Goal: Transaction & Acquisition: Register for event/course

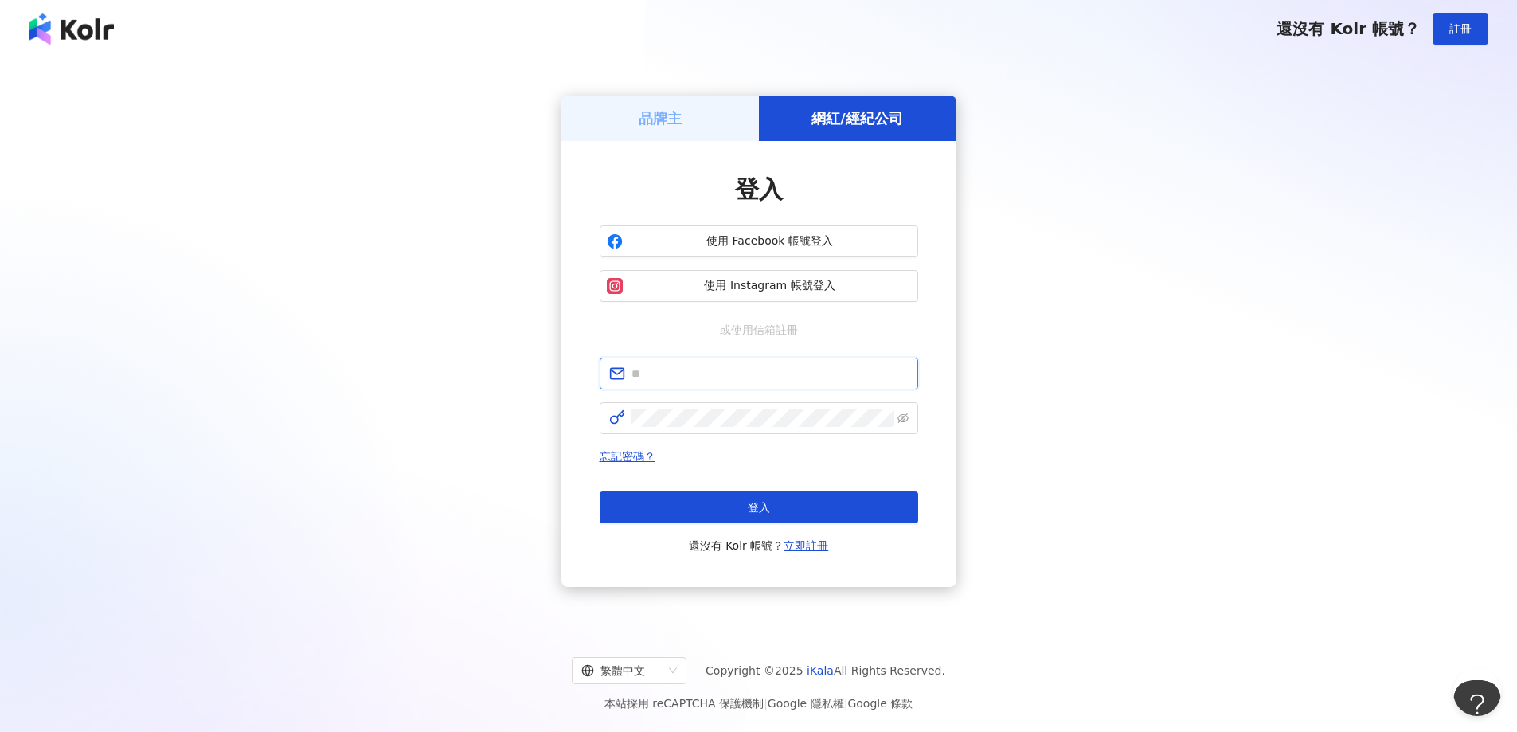
click at [748, 376] on input "text" at bounding box center [769, 374] width 277 height 18
type input "**********"
click button "登入" at bounding box center [759, 507] width 318 height 32
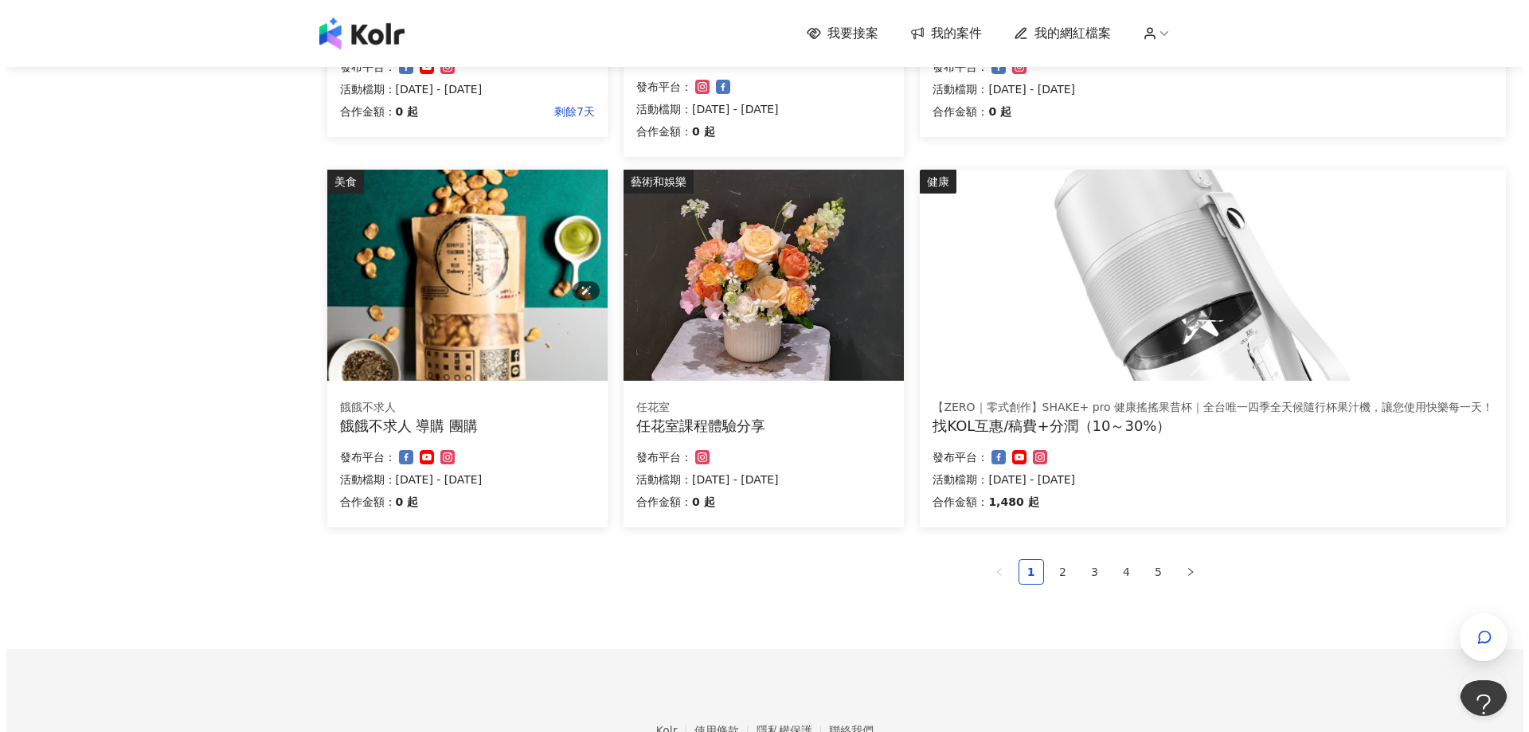
scroll to position [947, 0]
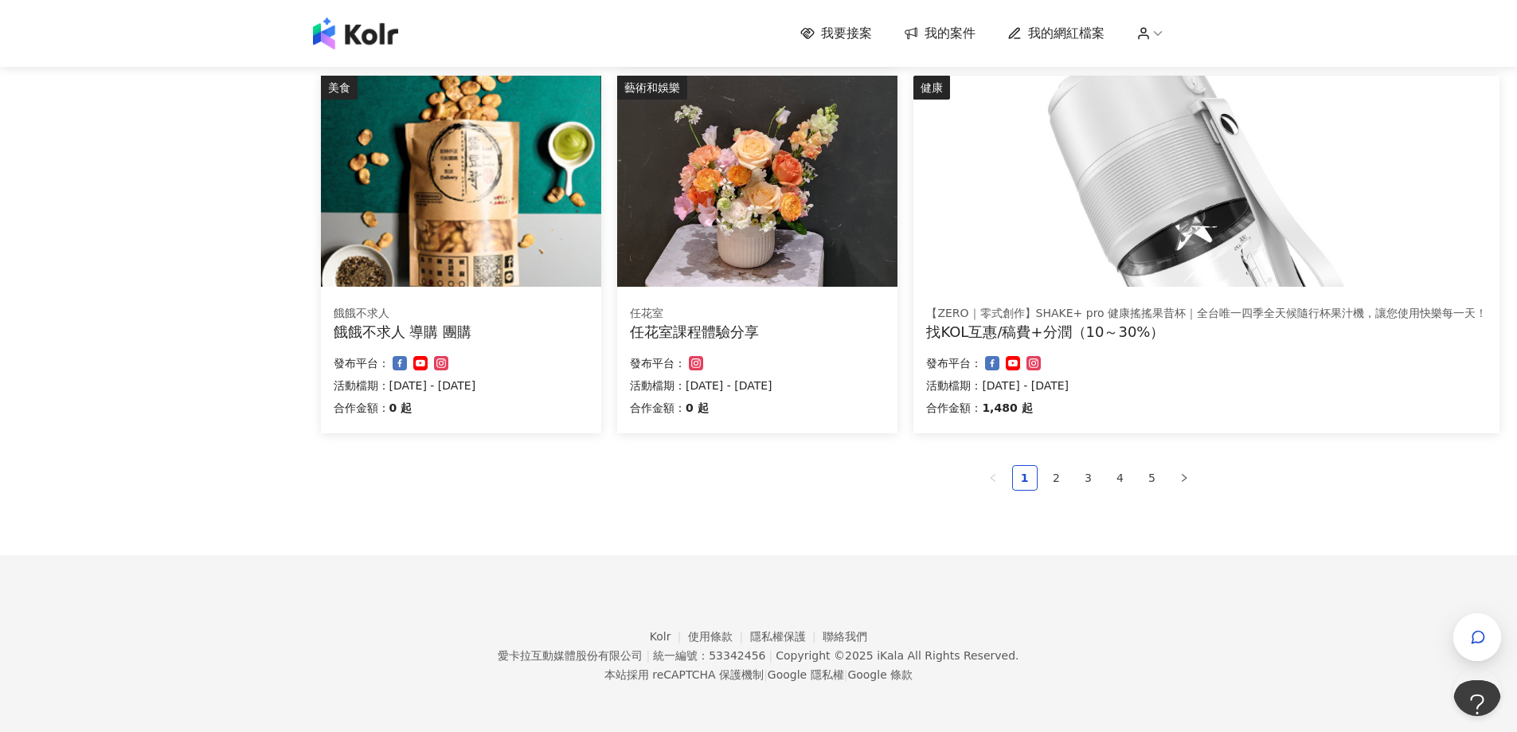
click at [1045, 322] on div "找KOL互惠/稿費+分潤（10～30%）" at bounding box center [1206, 332] width 561 height 20
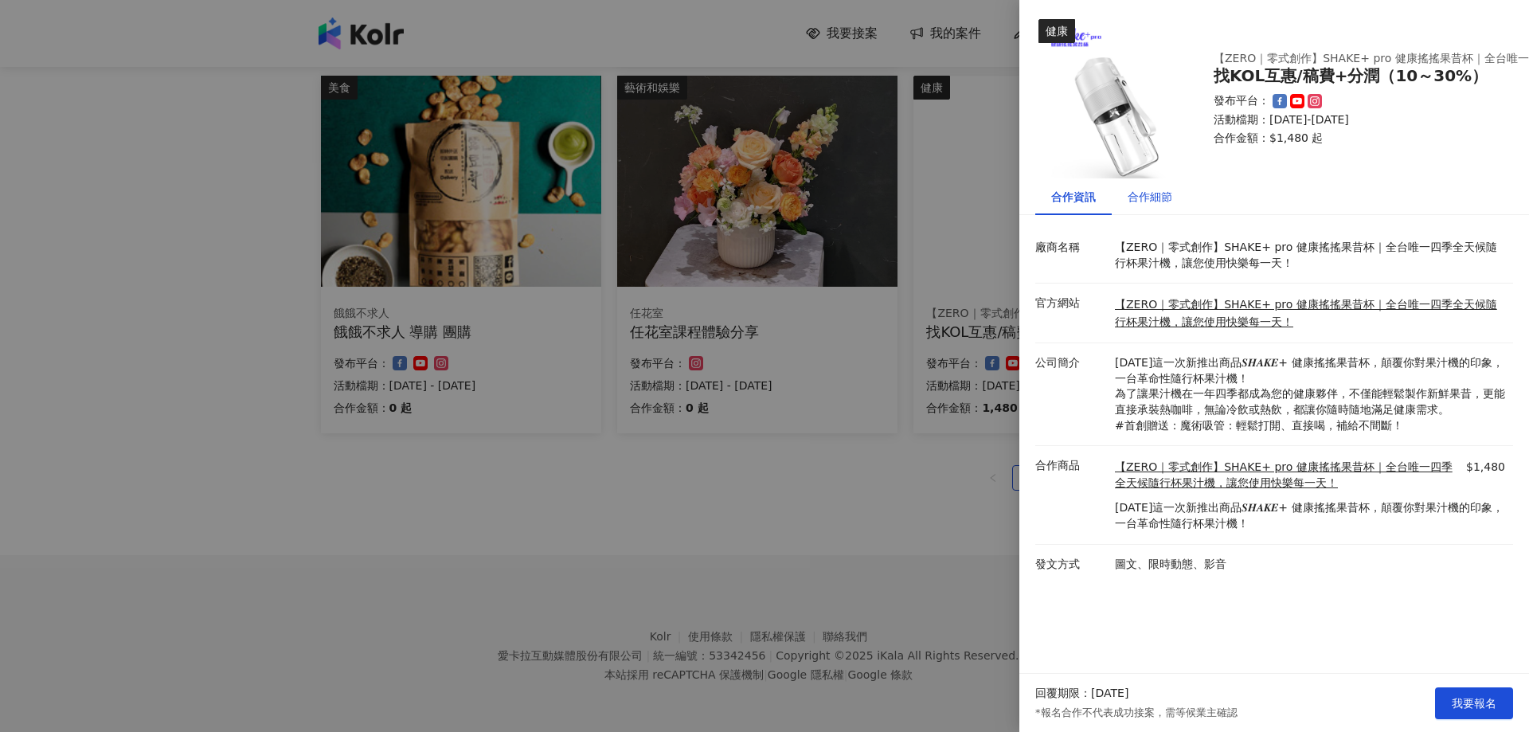
click at [1167, 196] on div "合作細節" at bounding box center [1149, 197] width 45 height 18
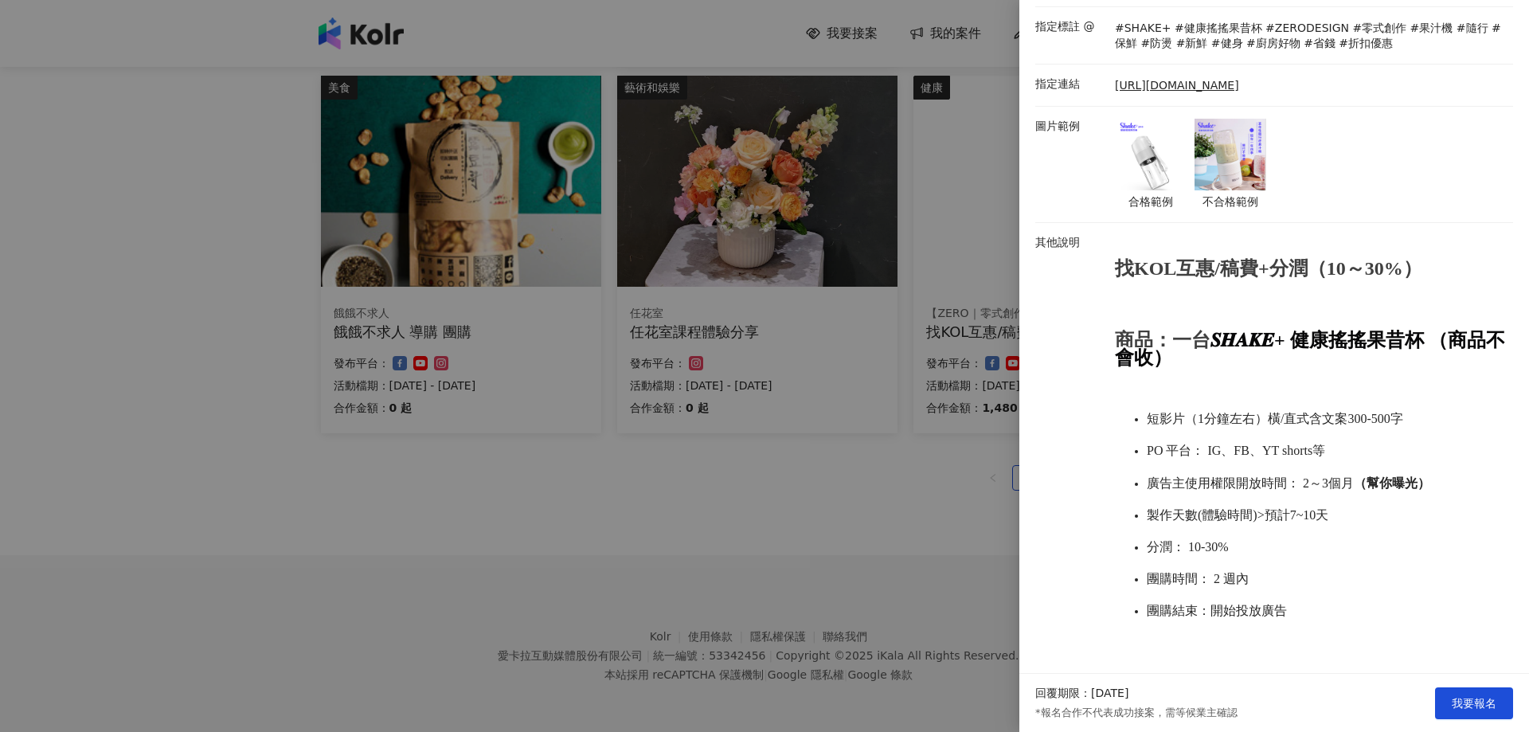
scroll to position [514, 0]
click at [1477, 707] on span "我要報名" at bounding box center [1473, 703] width 45 height 13
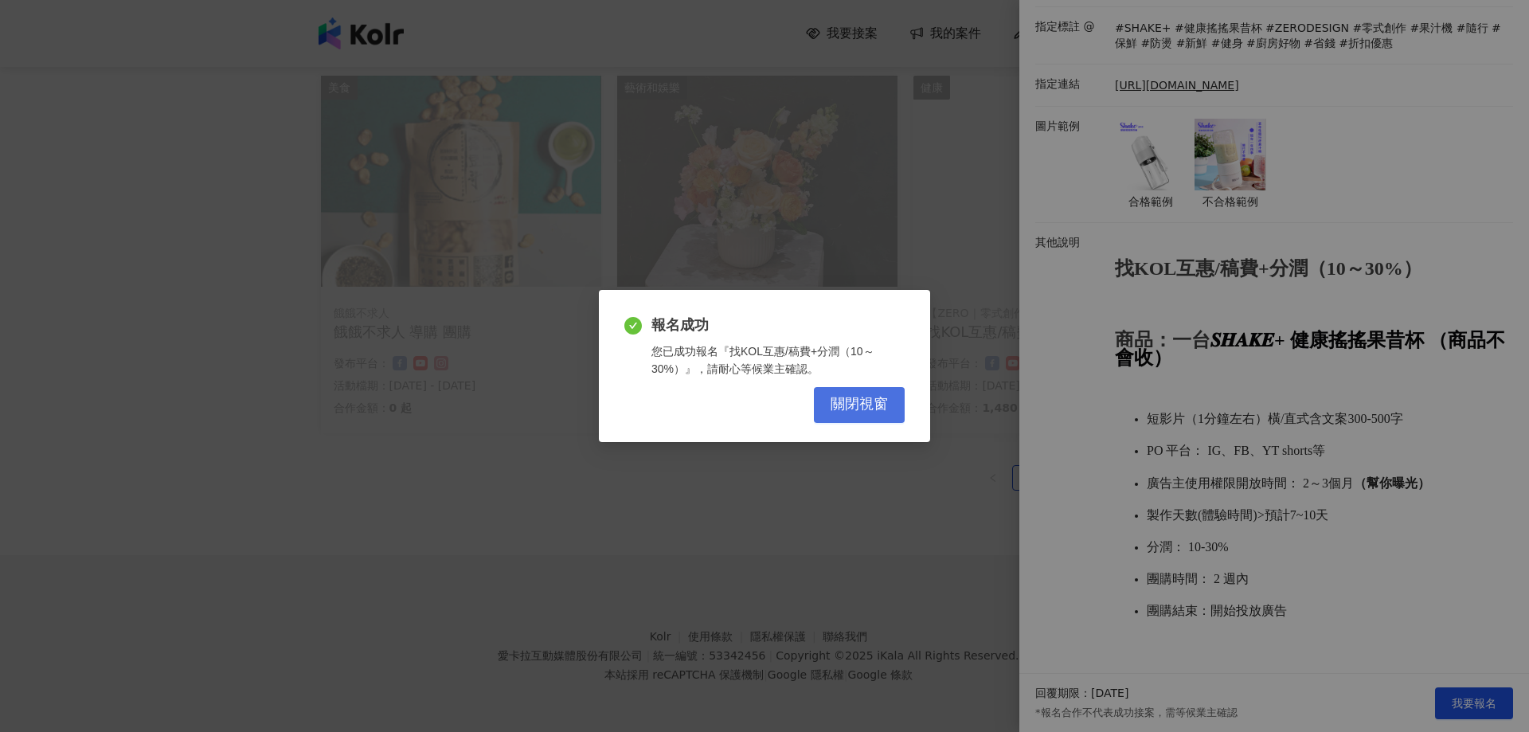
click at [882, 415] on button "關閉視窗" at bounding box center [859, 405] width 91 height 36
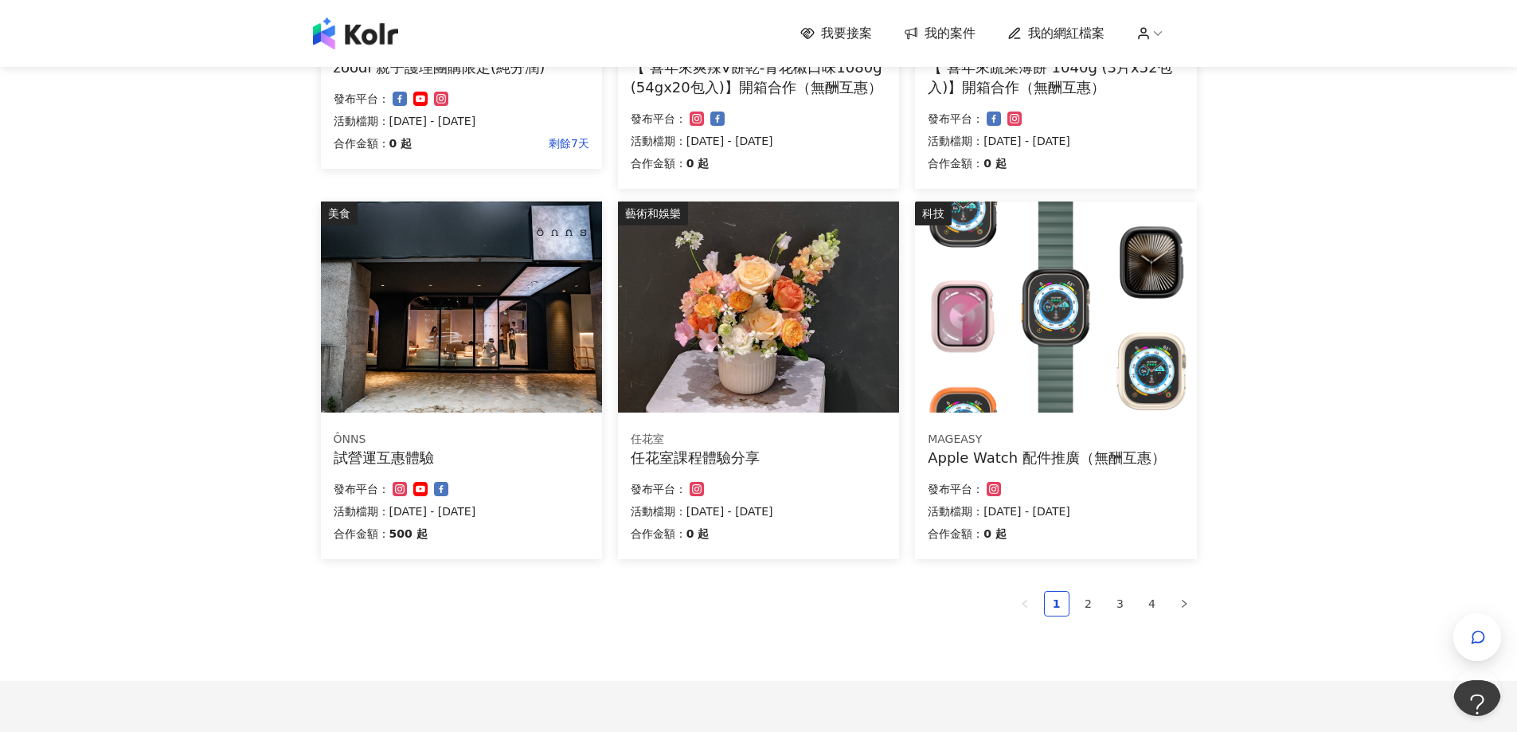
scroll to position [629, 0]
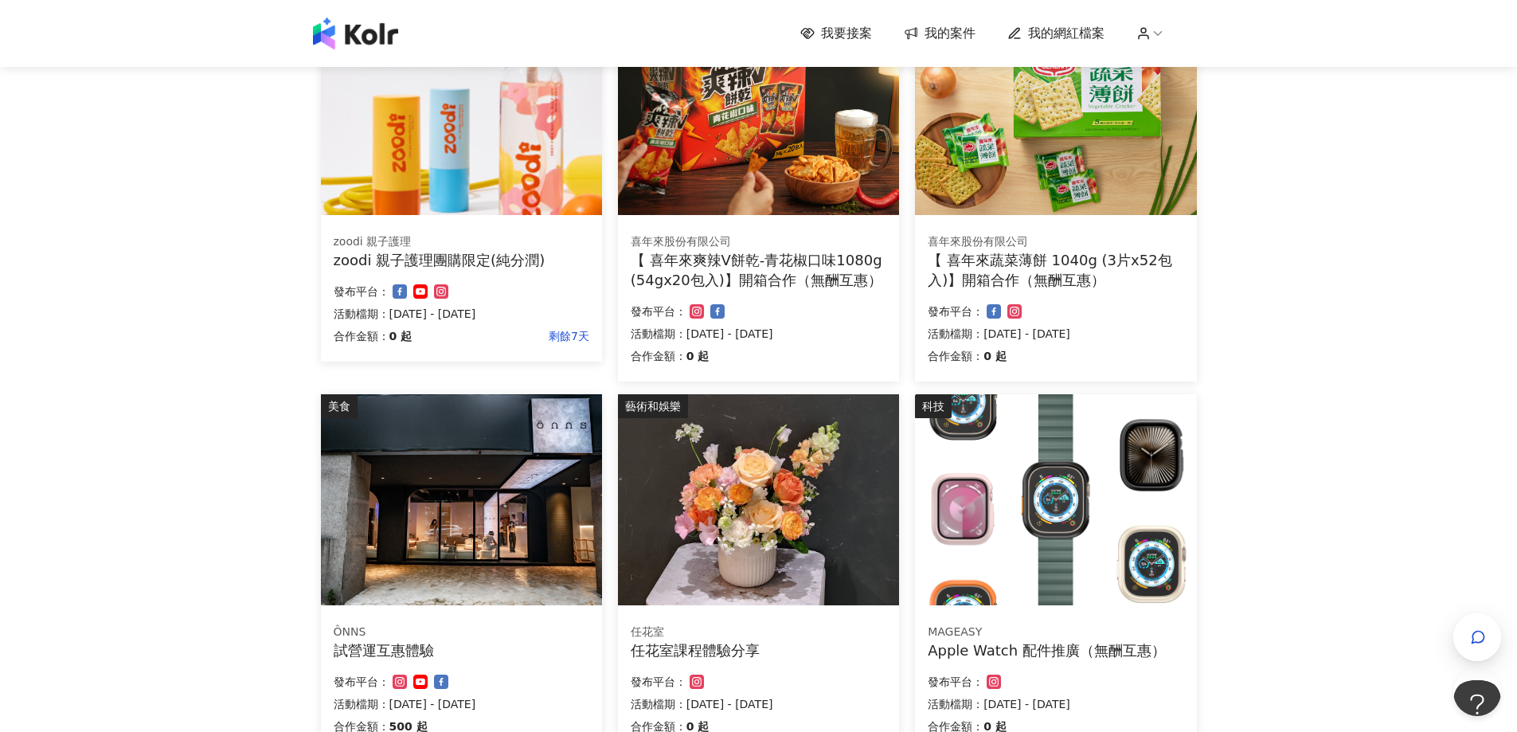
click at [959, 28] on span "我的案件" at bounding box center [949, 34] width 51 height 18
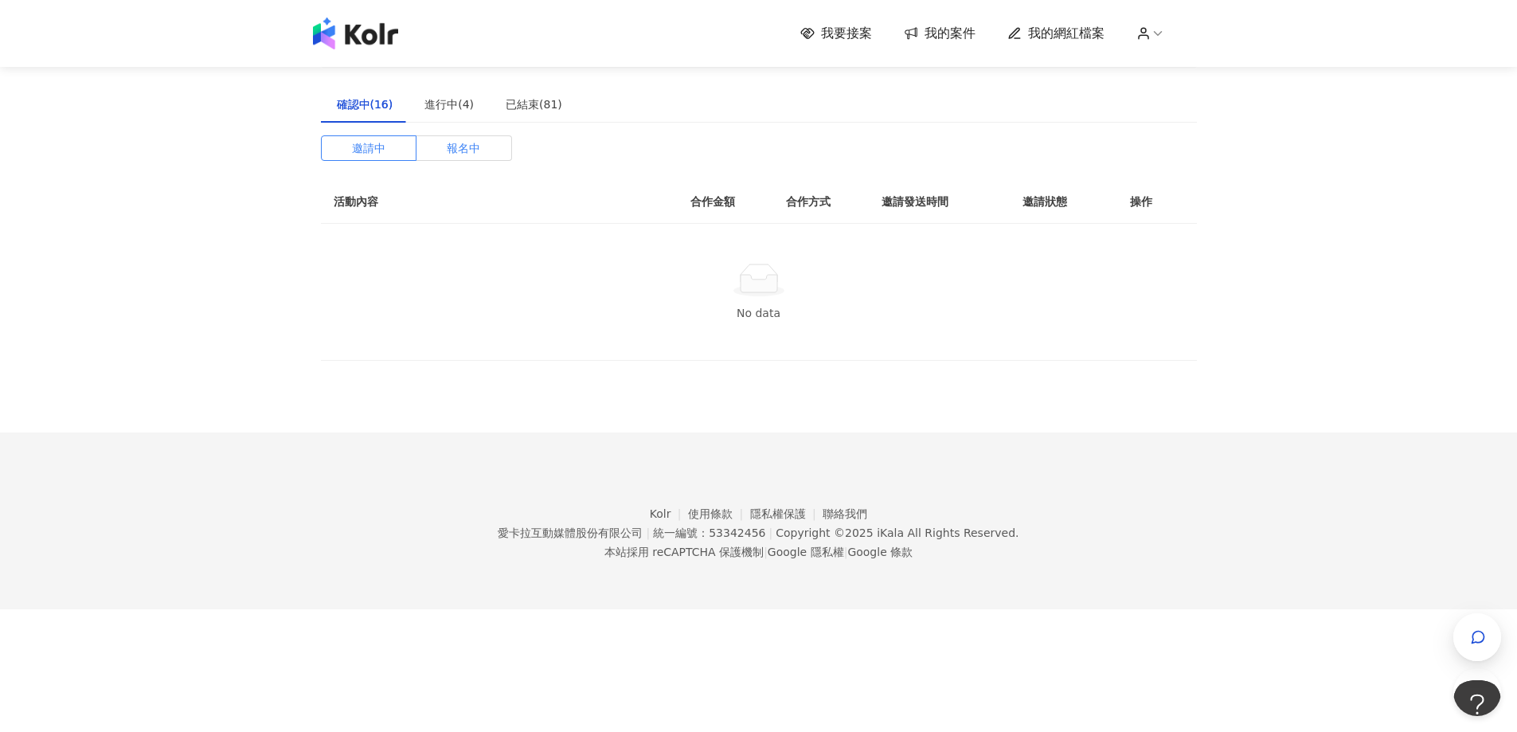
click at [486, 149] on label "報名中" at bounding box center [464, 147] width 96 height 25
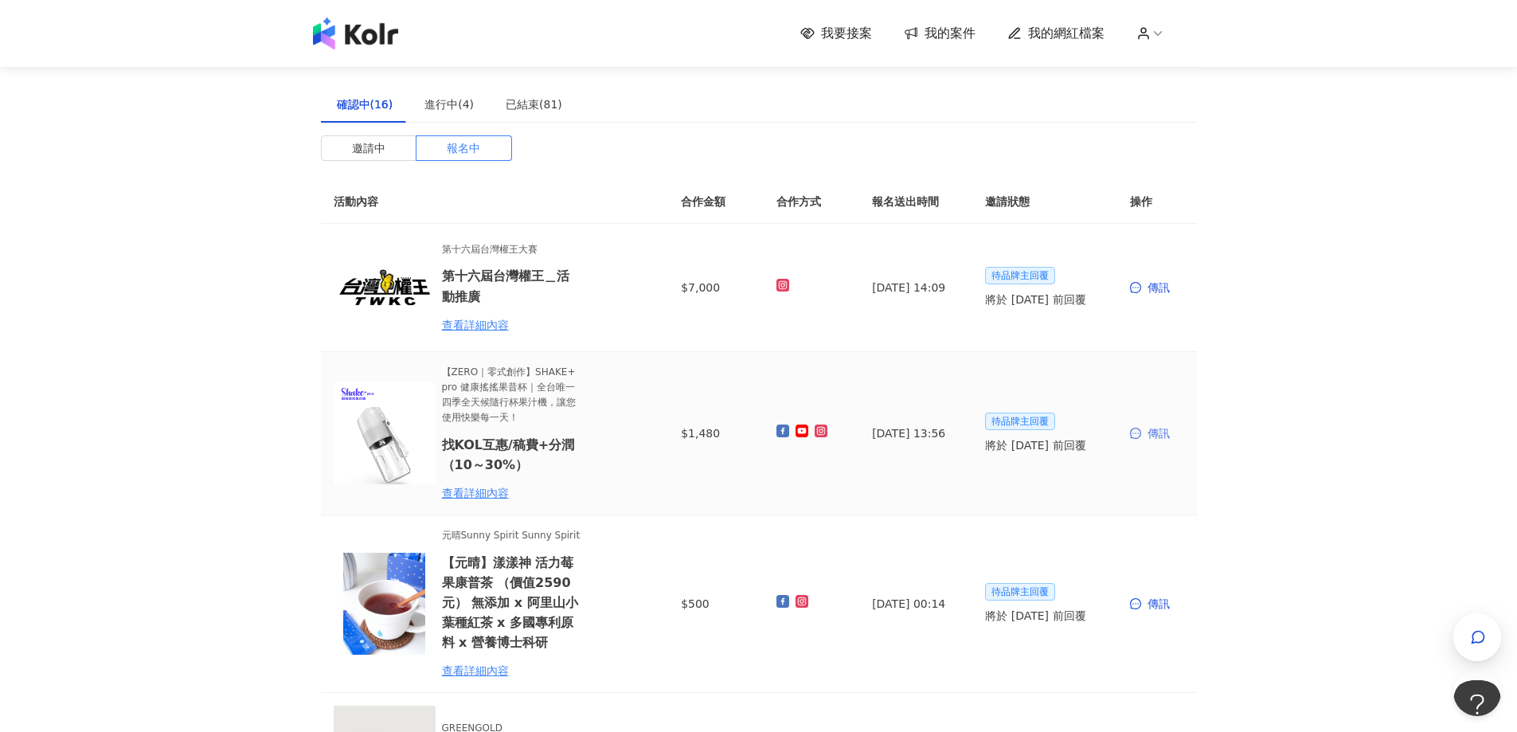
click at [1137, 431] on icon "message" at bounding box center [1135, 433] width 11 height 11
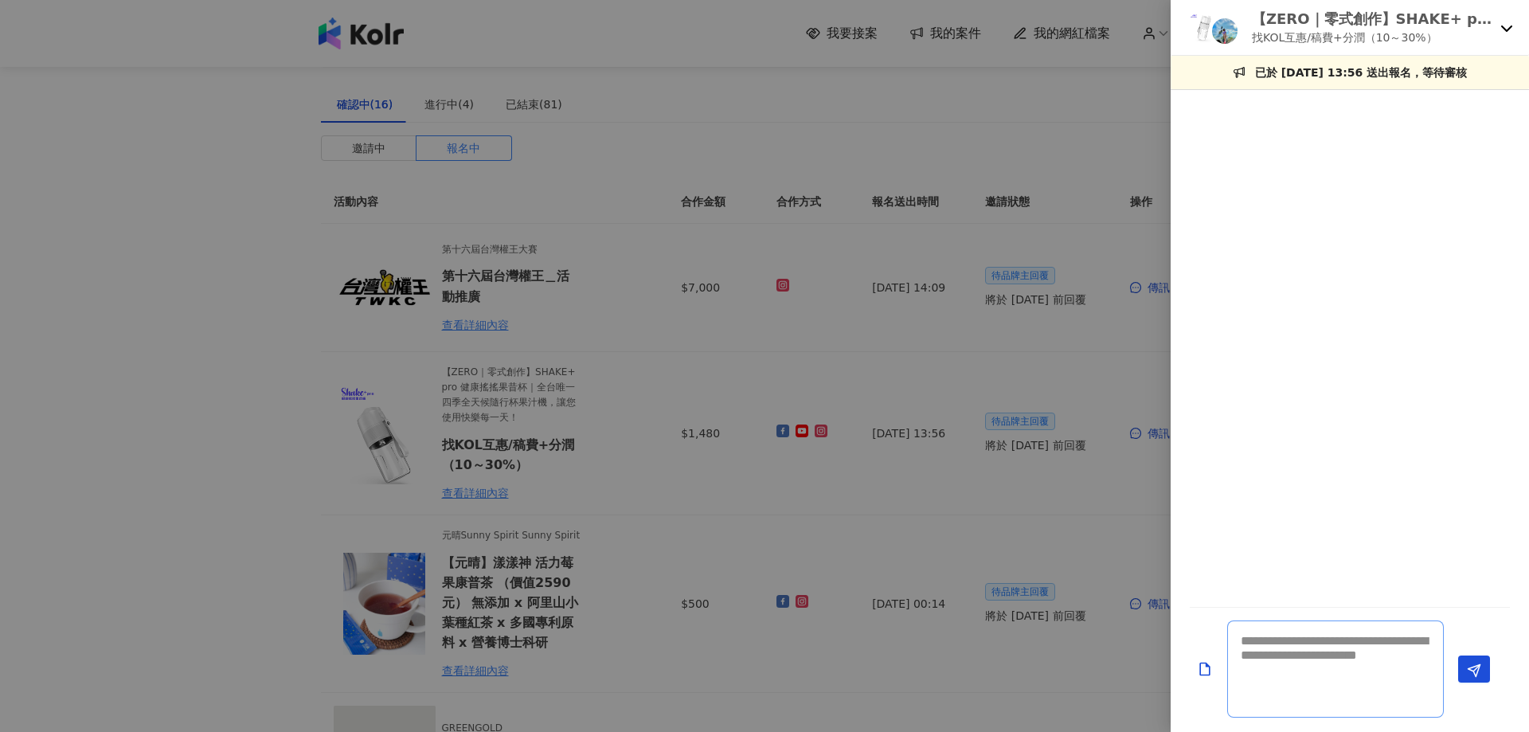
click at [1317, 667] on textarea at bounding box center [1335, 668] width 217 height 97
click at [1322, 681] on textarea at bounding box center [1335, 668] width 217 height 97
paste textarea "**********"
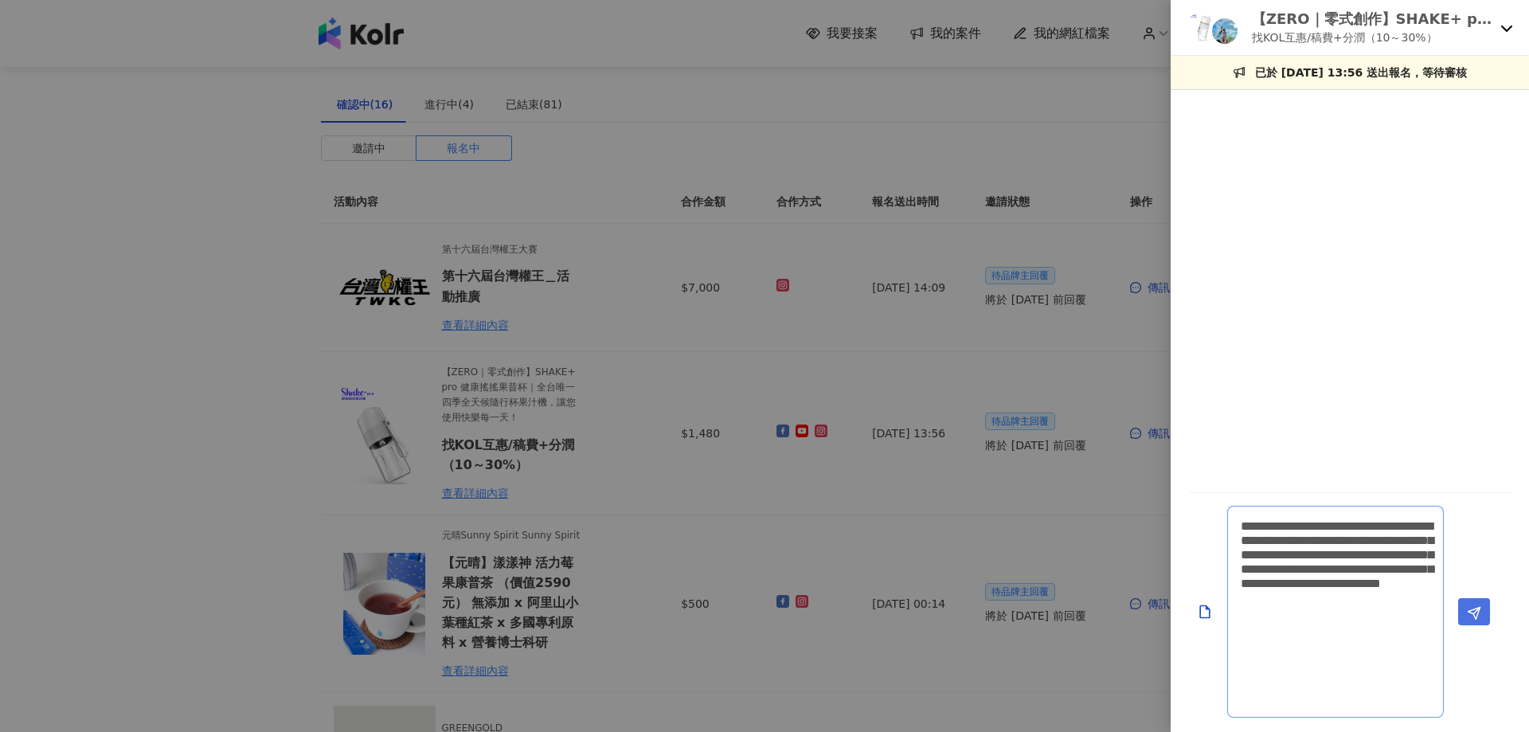
type textarea "**********"
click at [1465, 622] on button "Send" at bounding box center [1474, 611] width 32 height 27
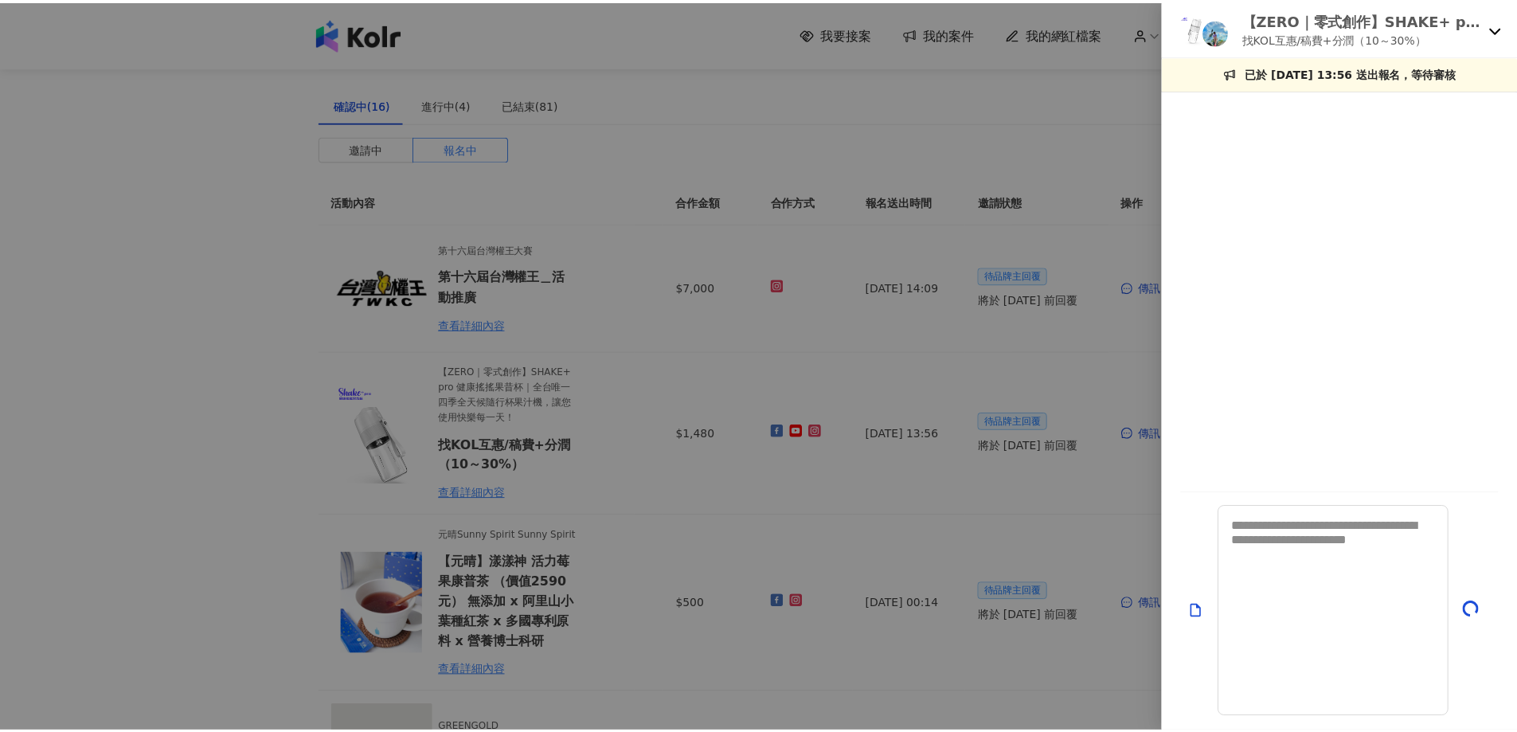
scroll to position [0, 0]
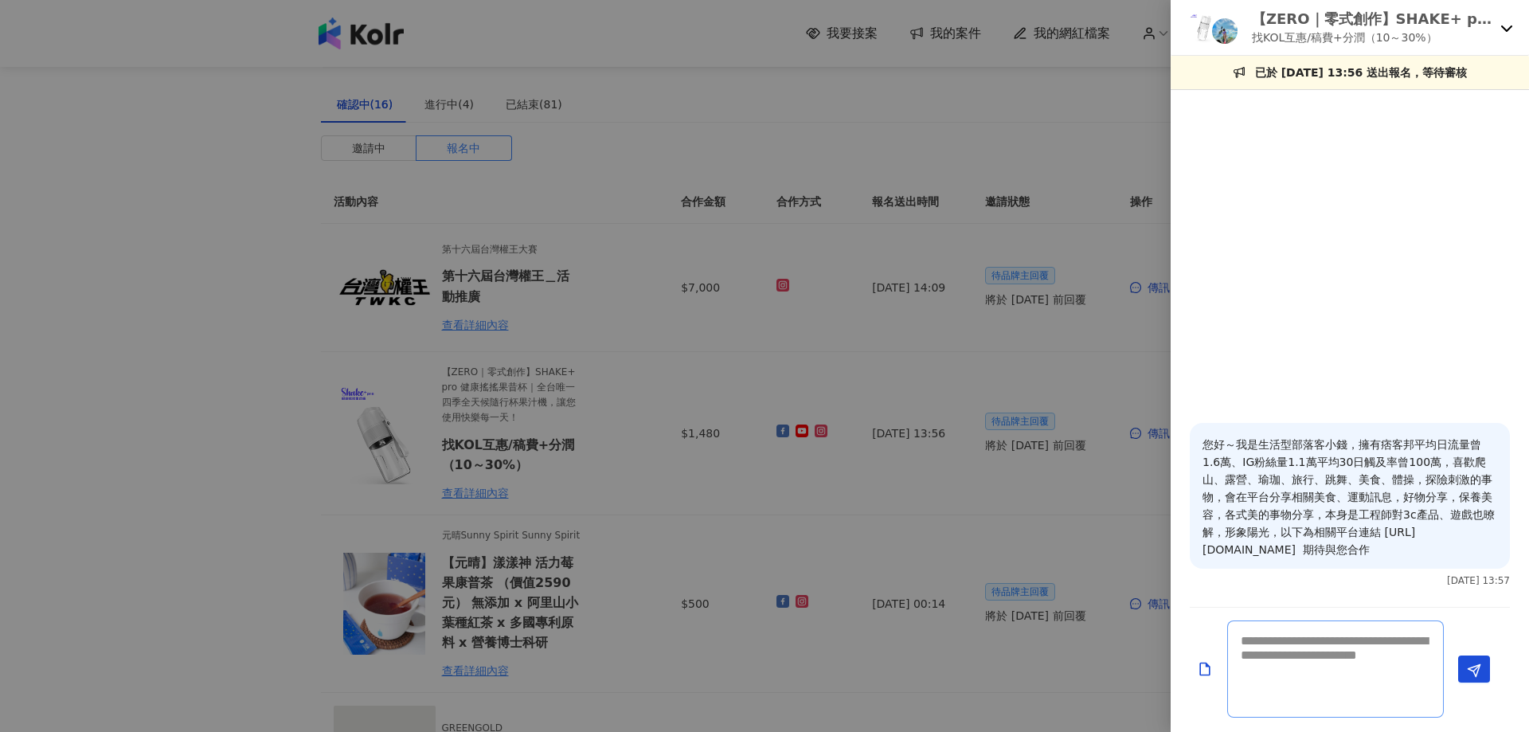
click at [1320, 643] on textarea at bounding box center [1335, 668] width 217 height 97
paste textarea "**********"
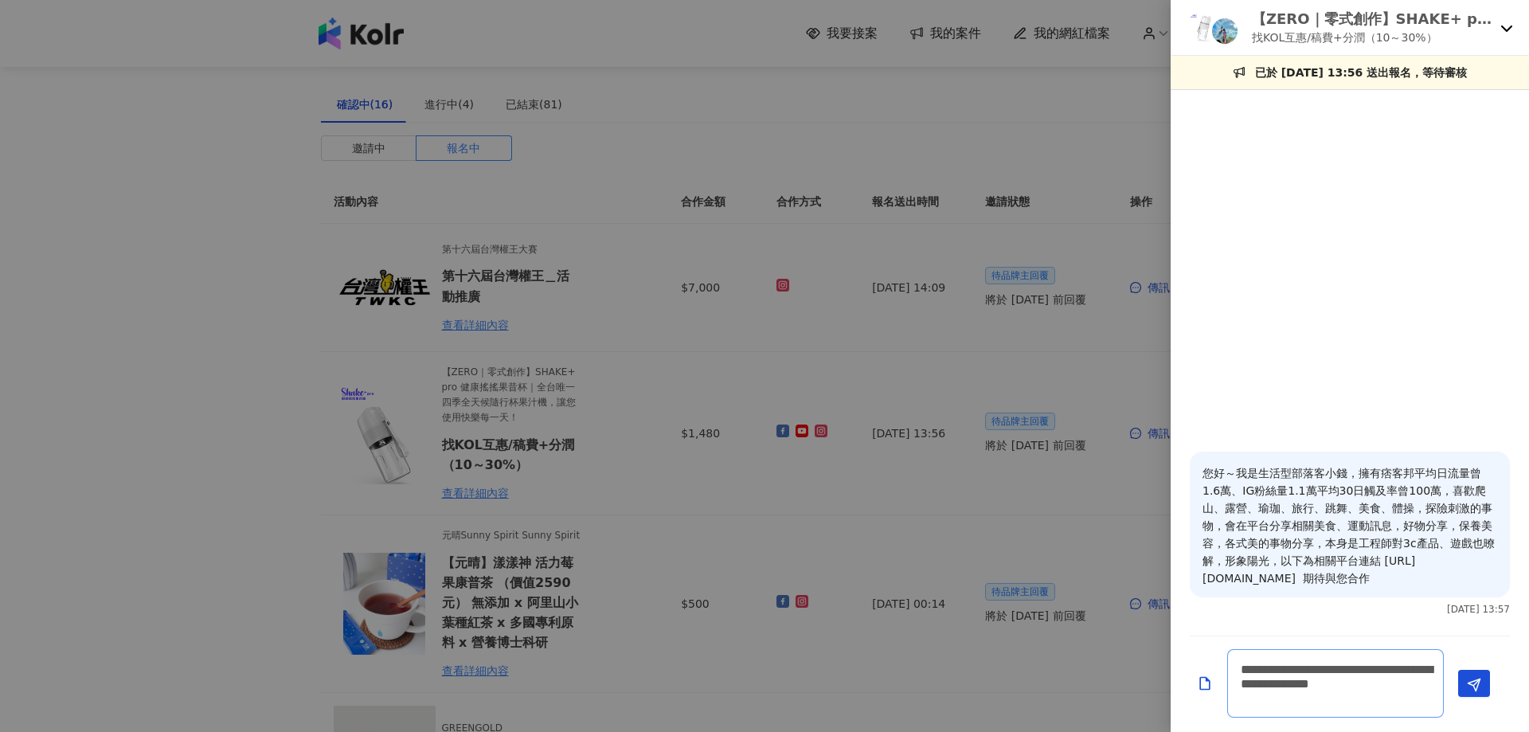
drag, startPoint x: 1318, startPoint y: 696, endPoint x: 1311, endPoint y: 699, distance: 8.6
click at [1311, 699] on textarea "**********" at bounding box center [1335, 683] width 217 height 68
type textarea "**********"
click at [1480, 676] on span "Send" at bounding box center [1474, 684] width 14 height 17
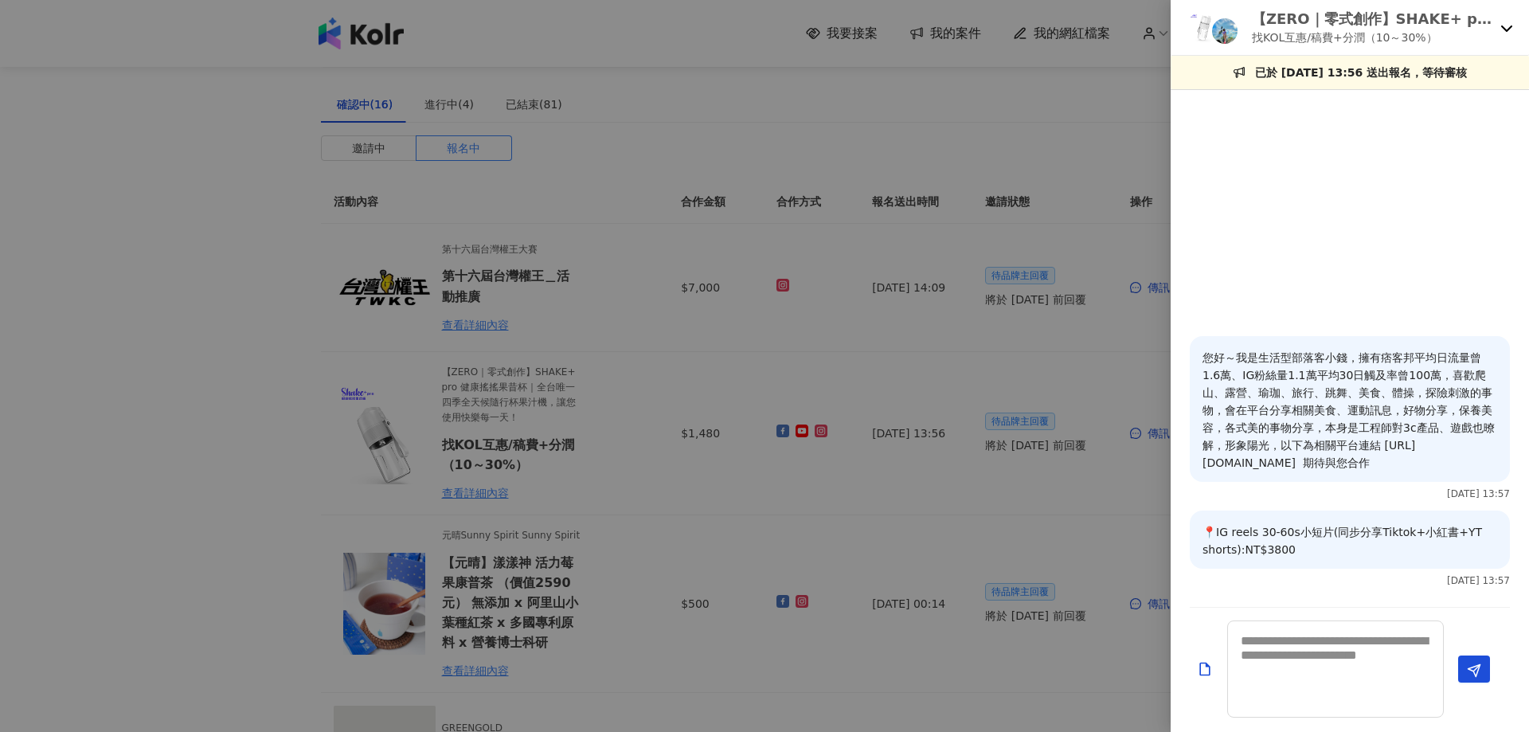
click at [182, 407] on div at bounding box center [764, 366] width 1529 height 732
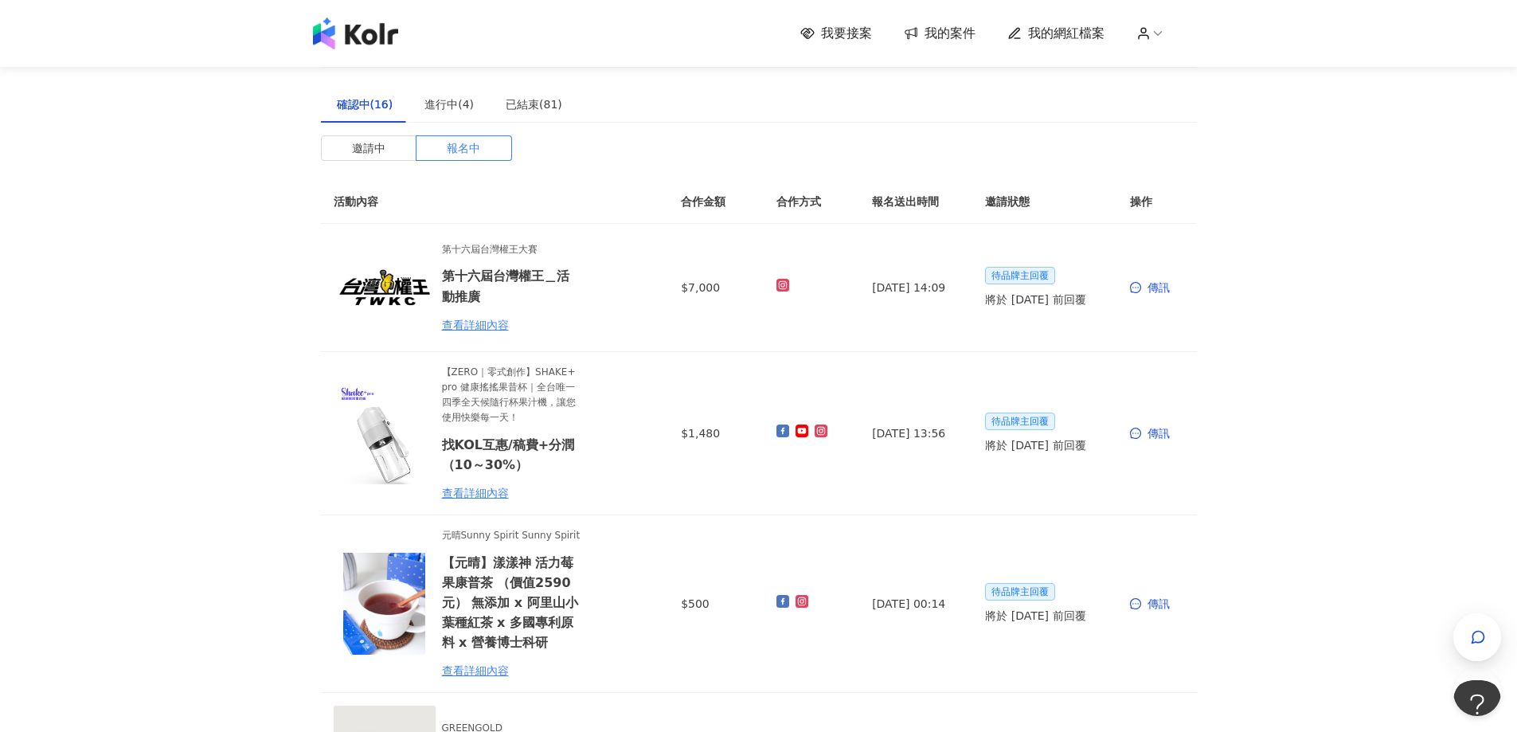
click at [346, 40] on img at bounding box center [355, 34] width 85 height 32
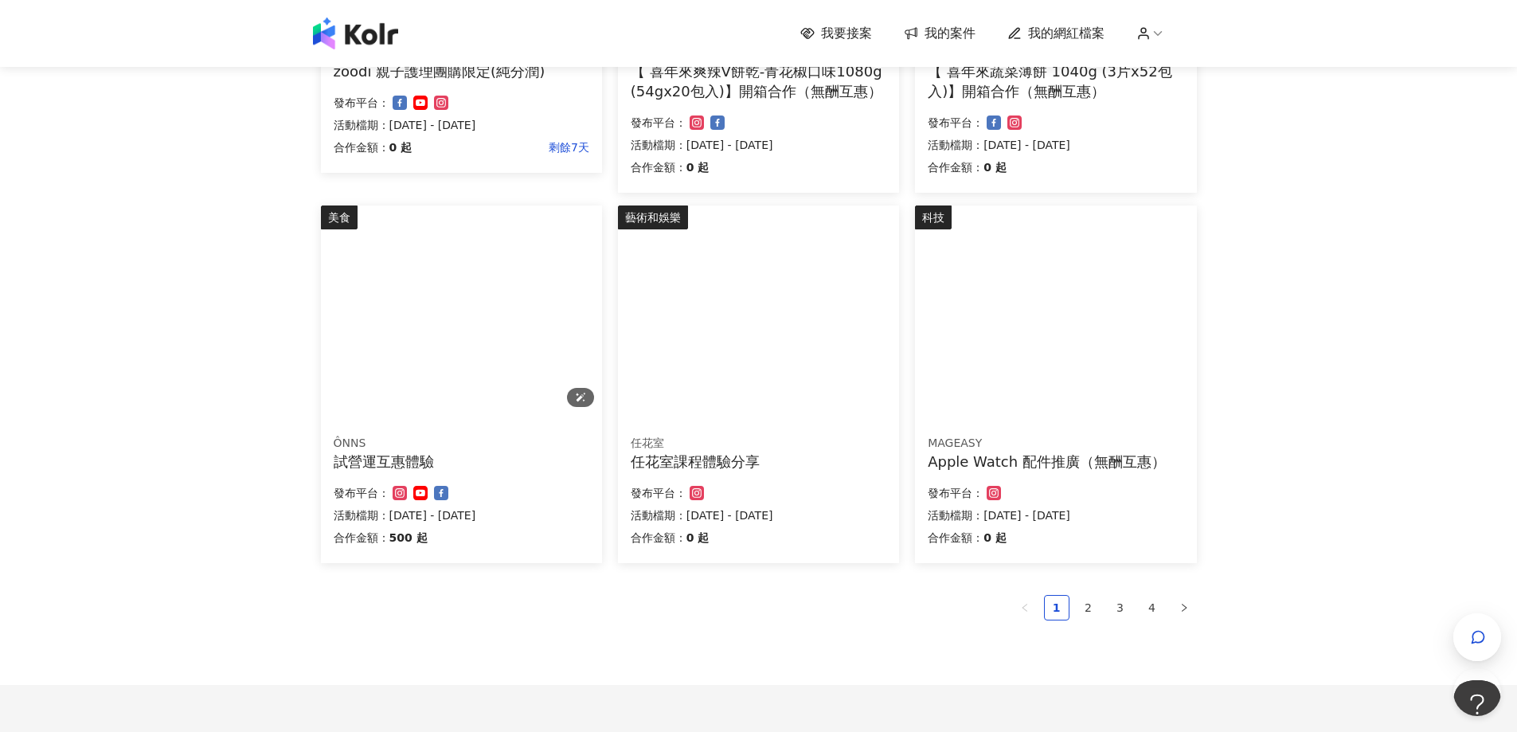
scroll to position [947, 0]
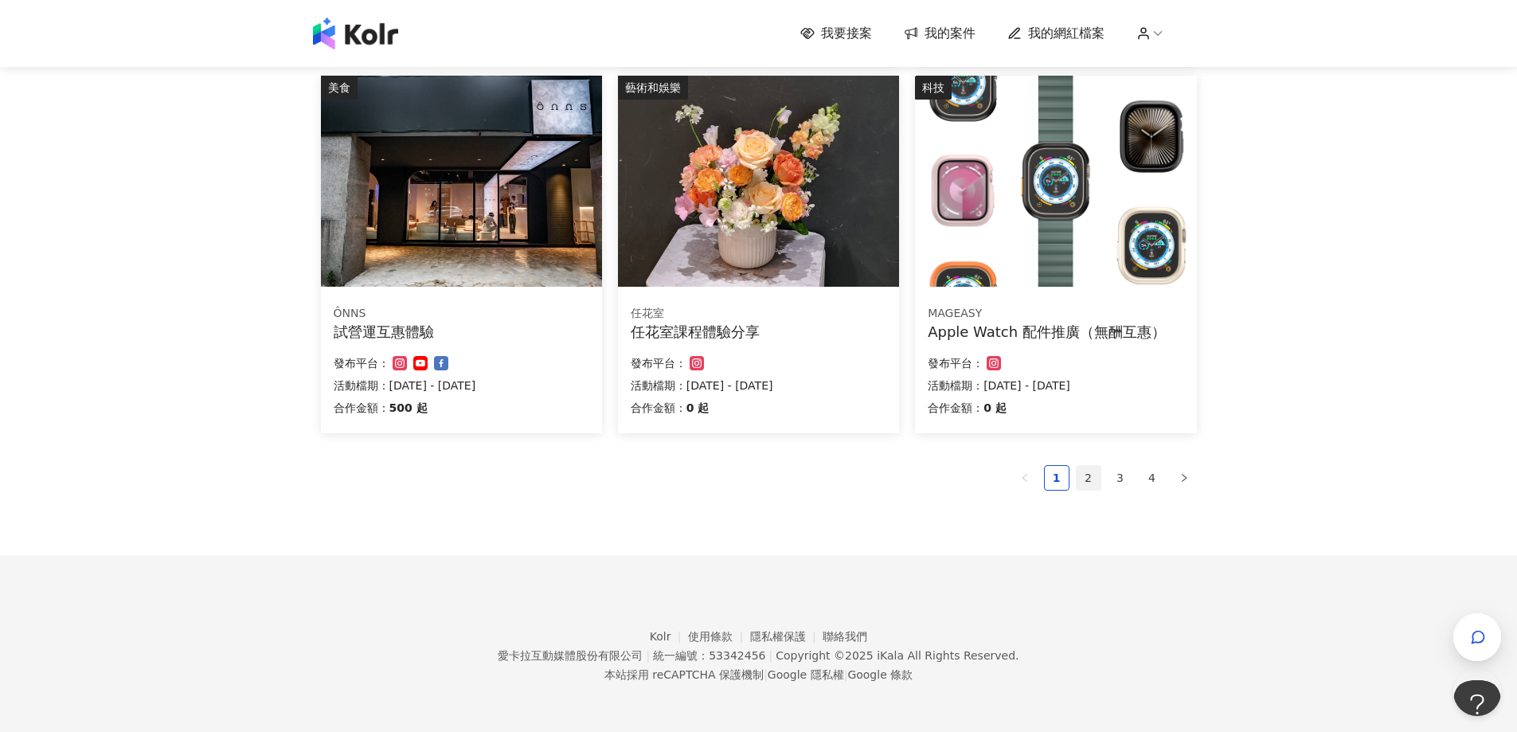
click at [1080, 477] on link "2" at bounding box center [1088, 478] width 24 height 24
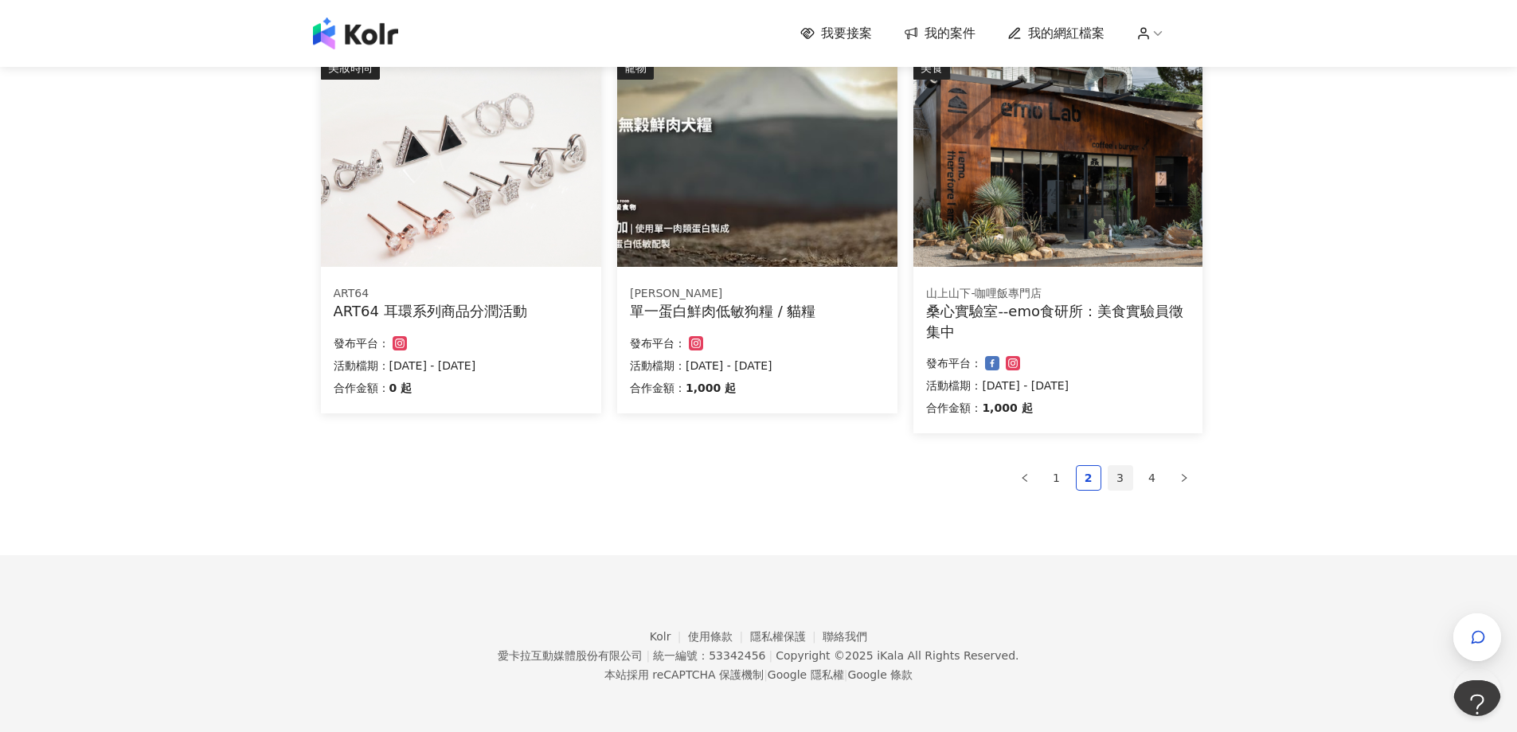
click at [1115, 476] on link "3" at bounding box center [1120, 478] width 24 height 24
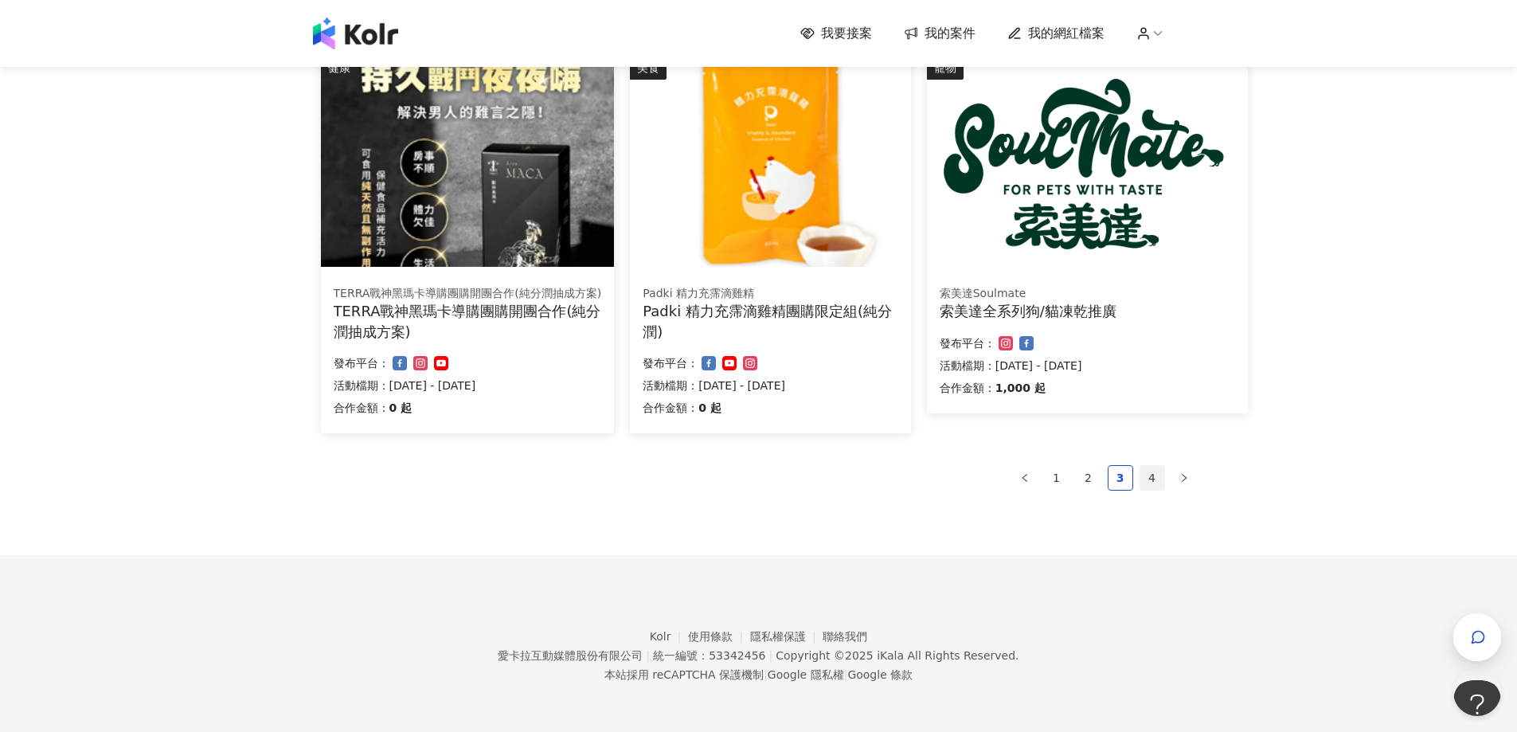
click at [1150, 472] on link "4" at bounding box center [1152, 478] width 24 height 24
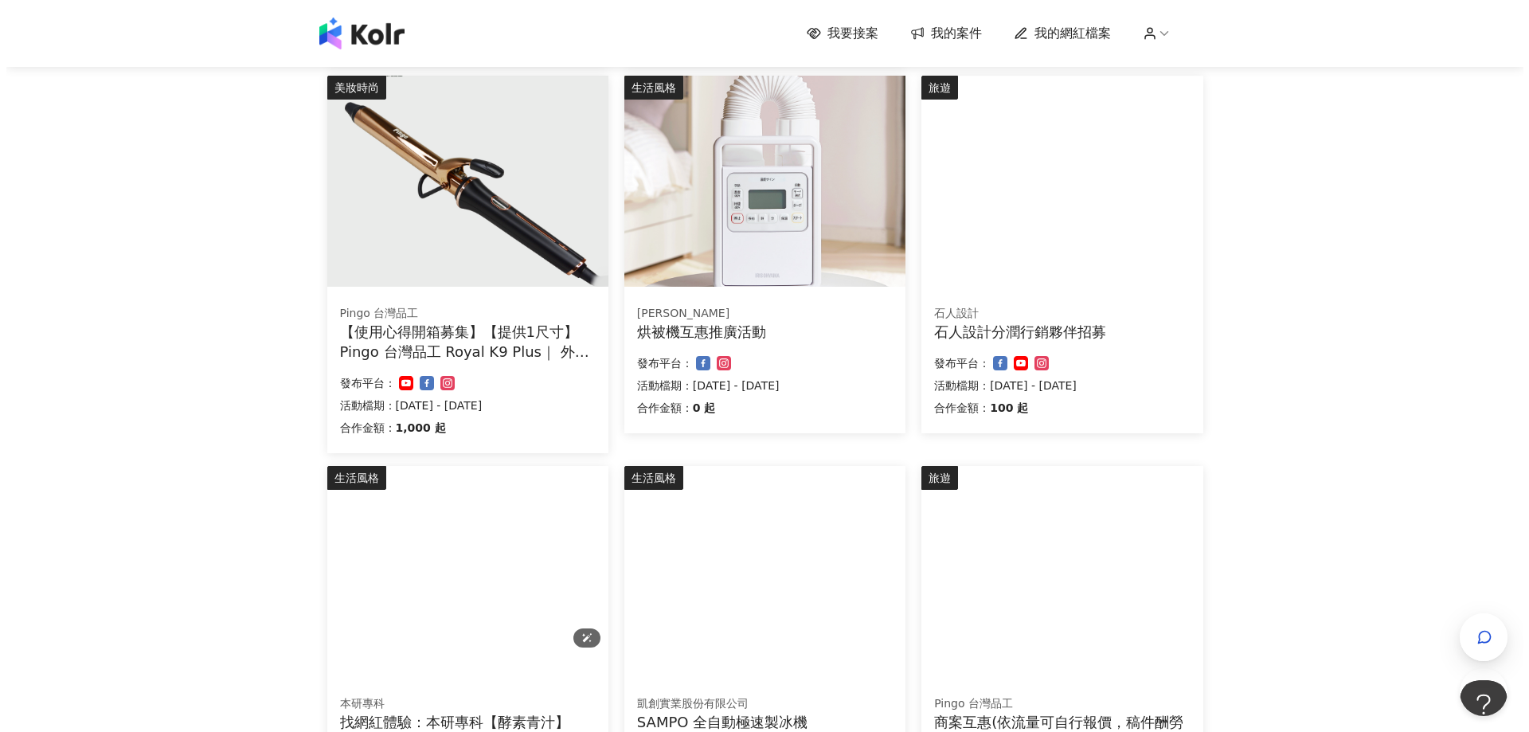
scroll to position [796, 0]
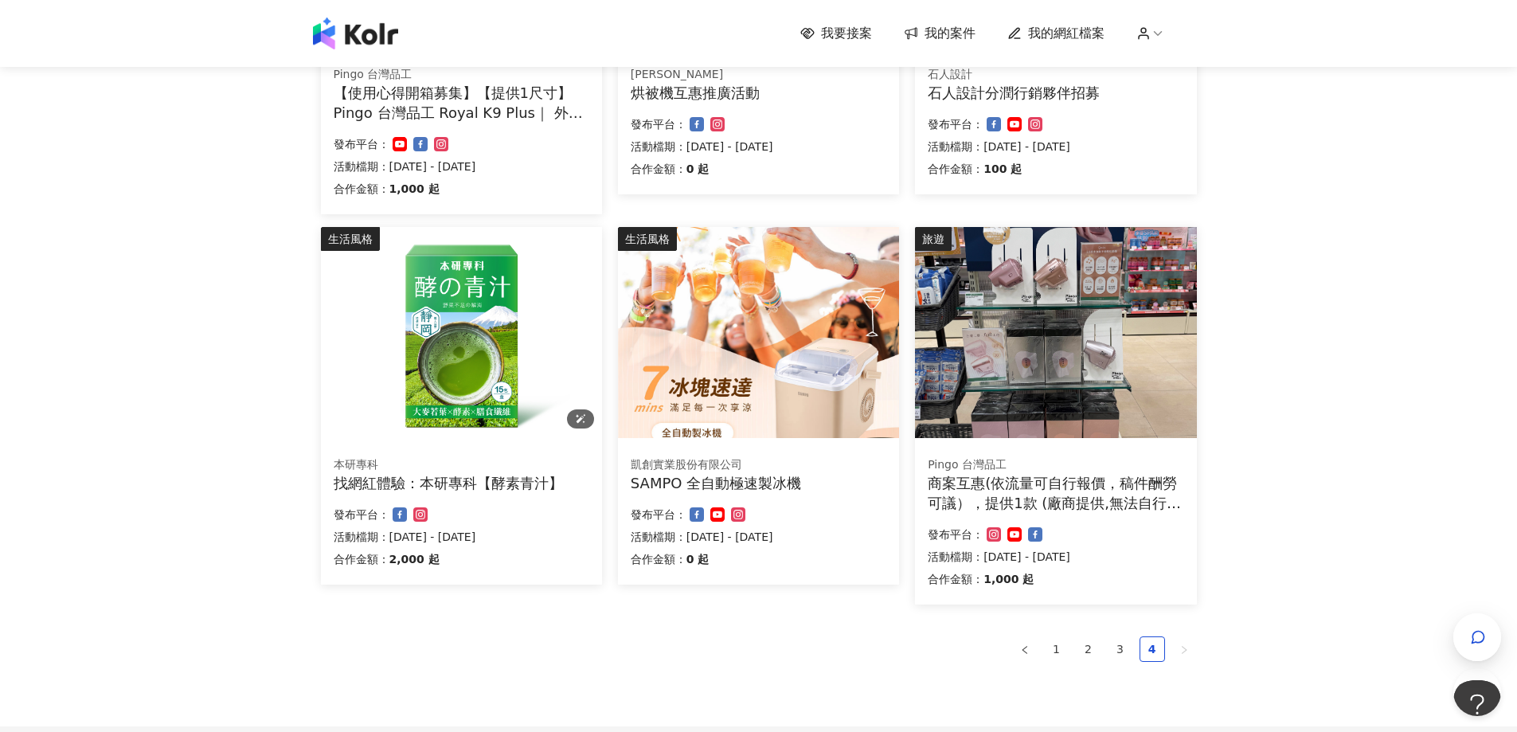
click at [446, 393] on img at bounding box center [461, 332] width 281 height 211
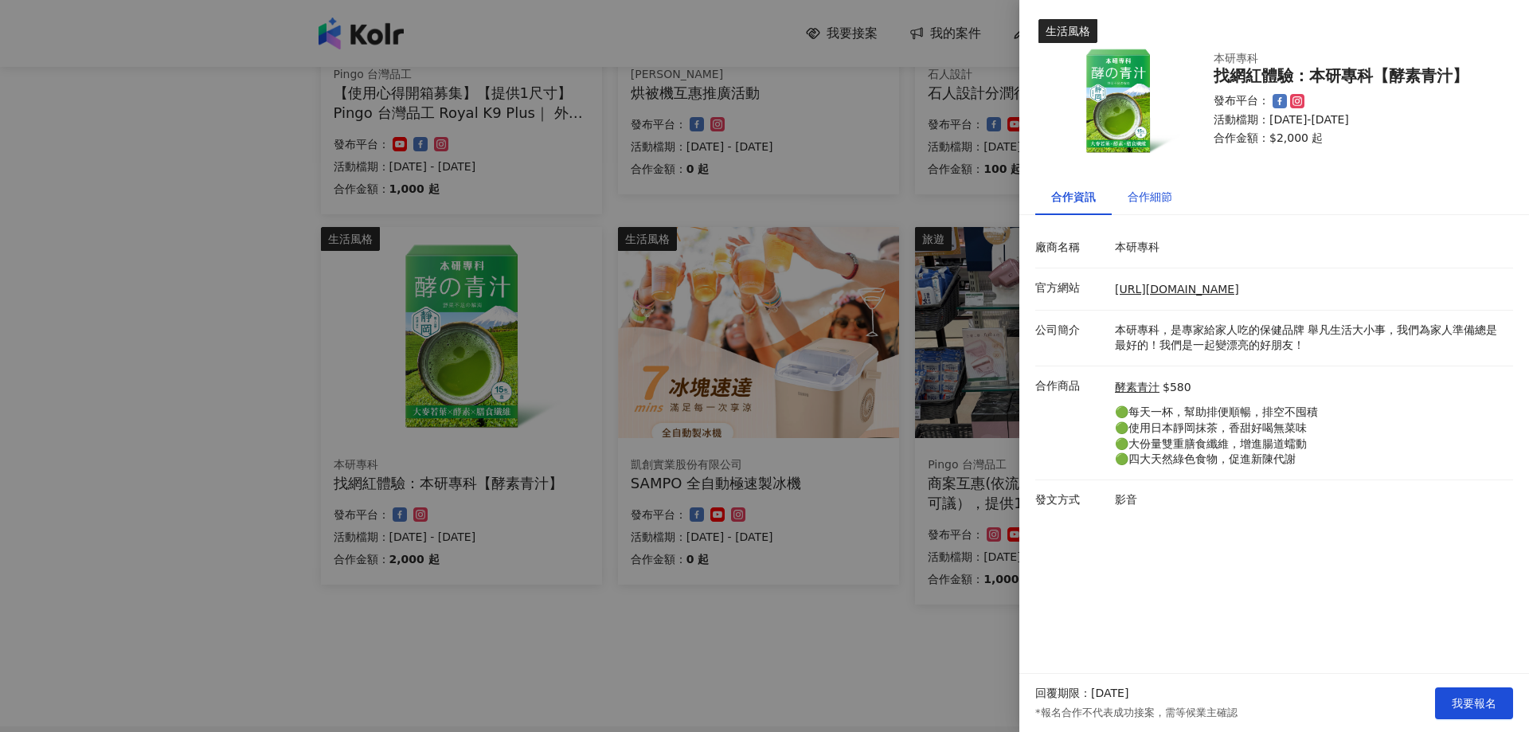
click at [1150, 198] on div "合作細節" at bounding box center [1149, 197] width 45 height 18
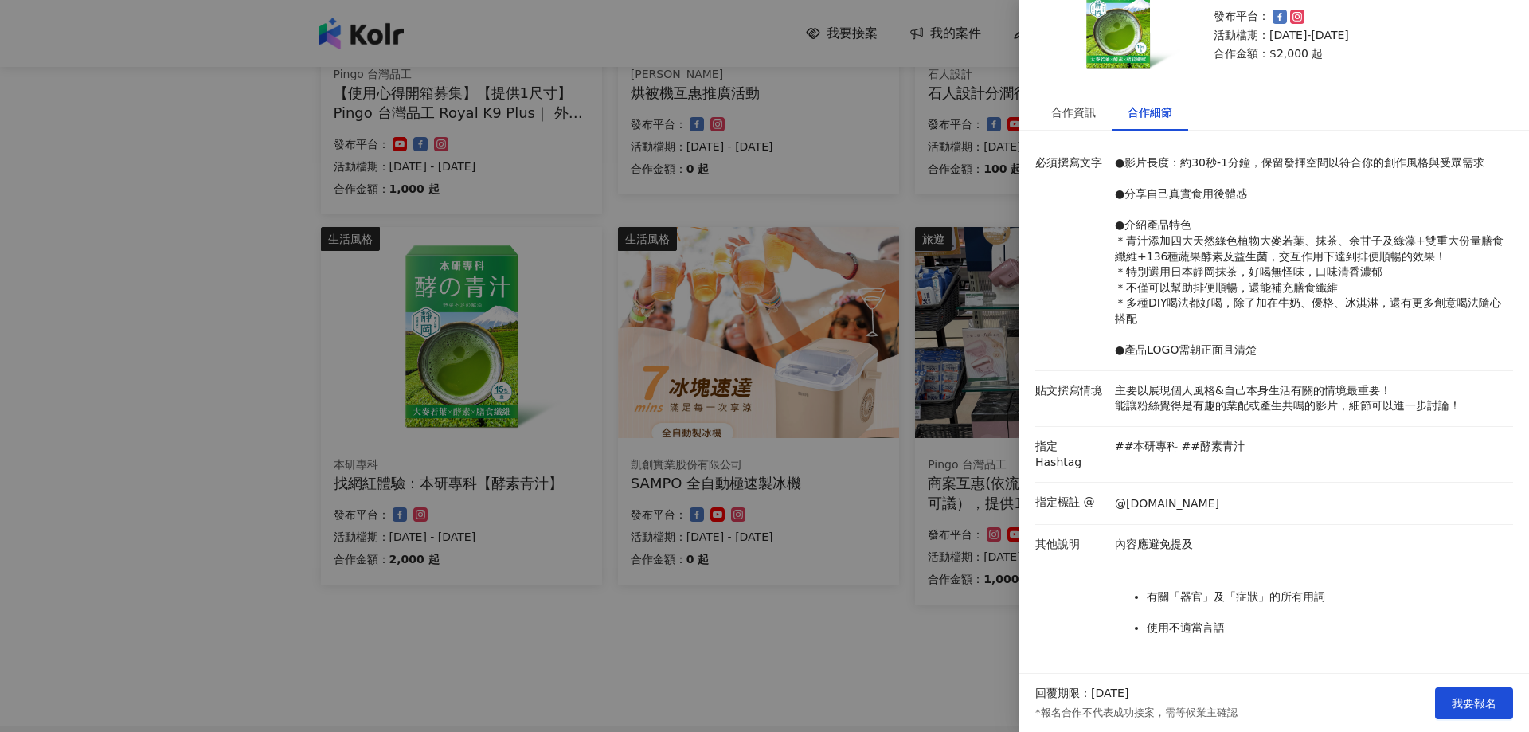
scroll to position [85, 0]
click at [1502, 712] on button "我要報名" at bounding box center [1474, 703] width 78 height 32
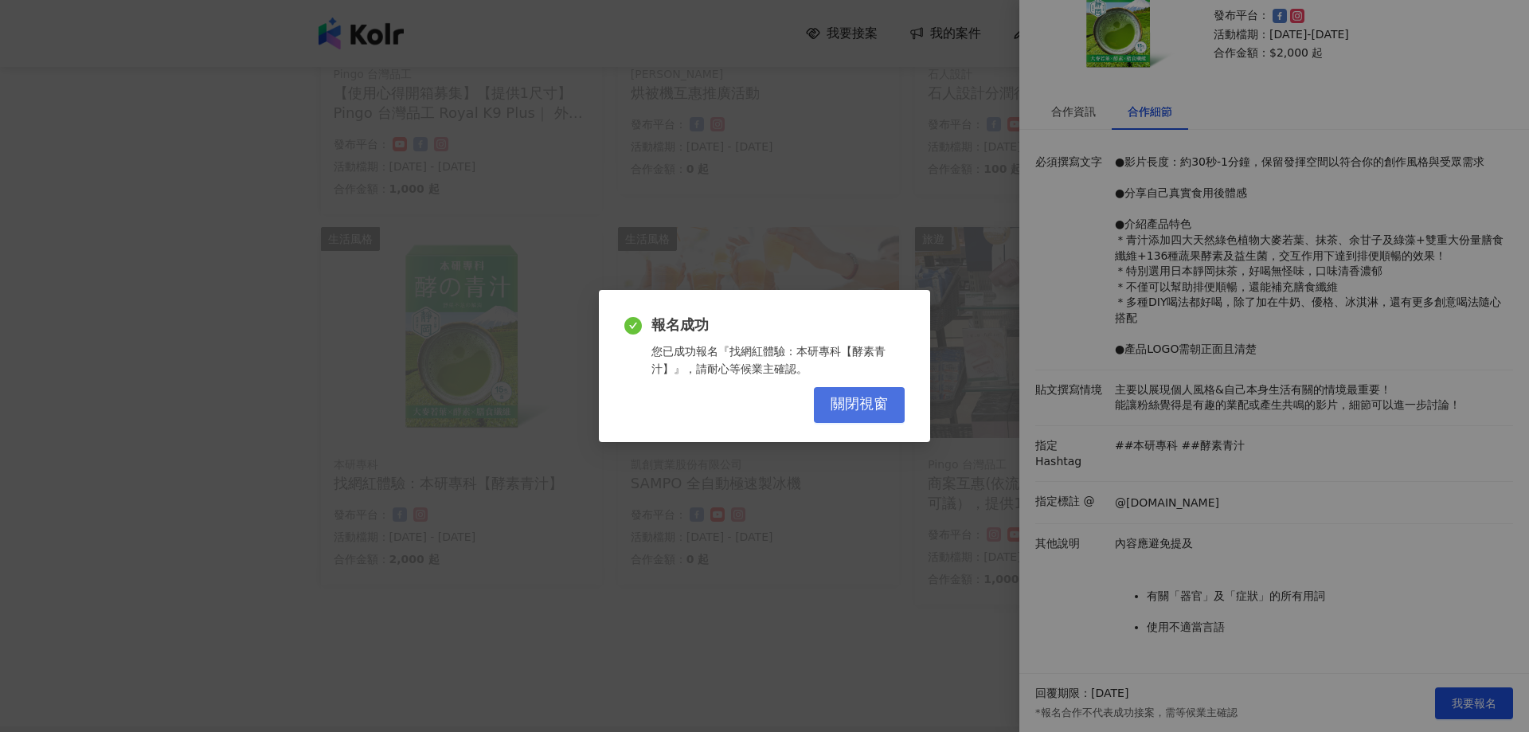
click at [873, 404] on span "關閉視窗" at bounding box center [858, 405] width 57 height 18
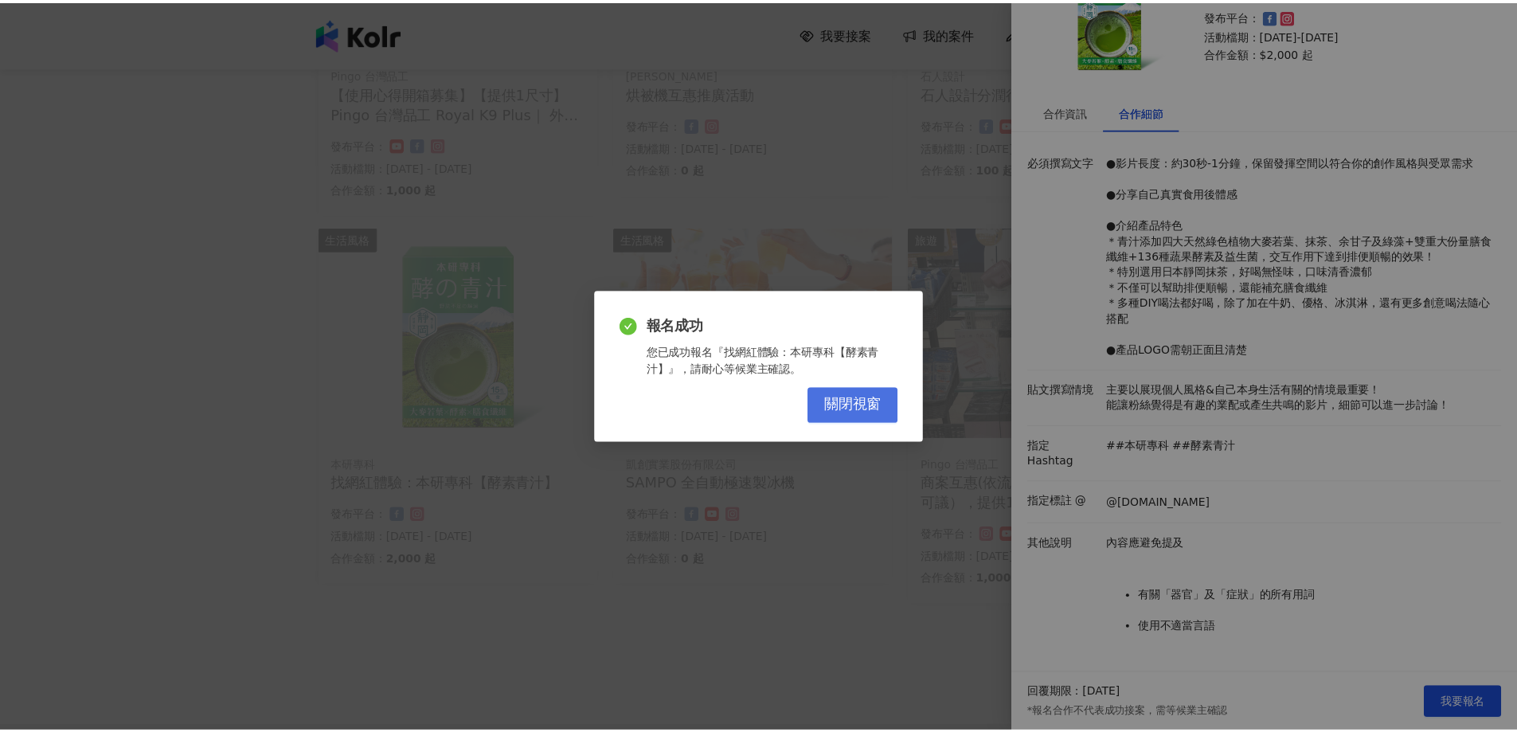
scroll to position [0, 0]
